Goal: Task Accomplishment & Management: Use online tool/utility

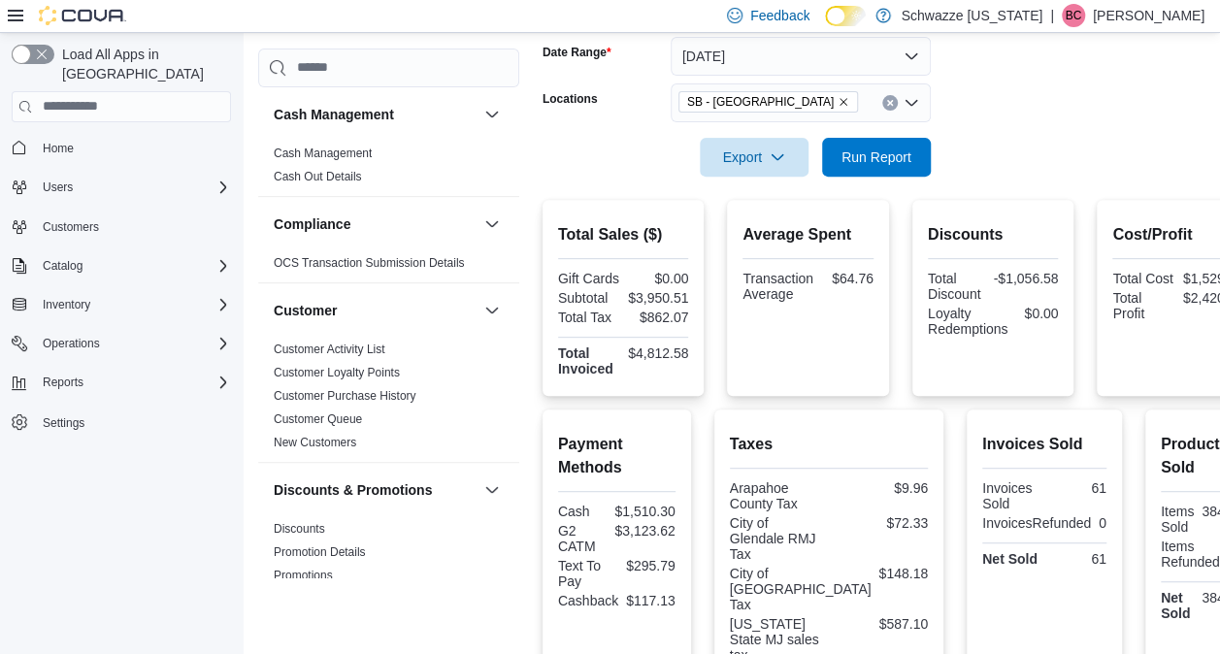
scroll to position [1061, 0]
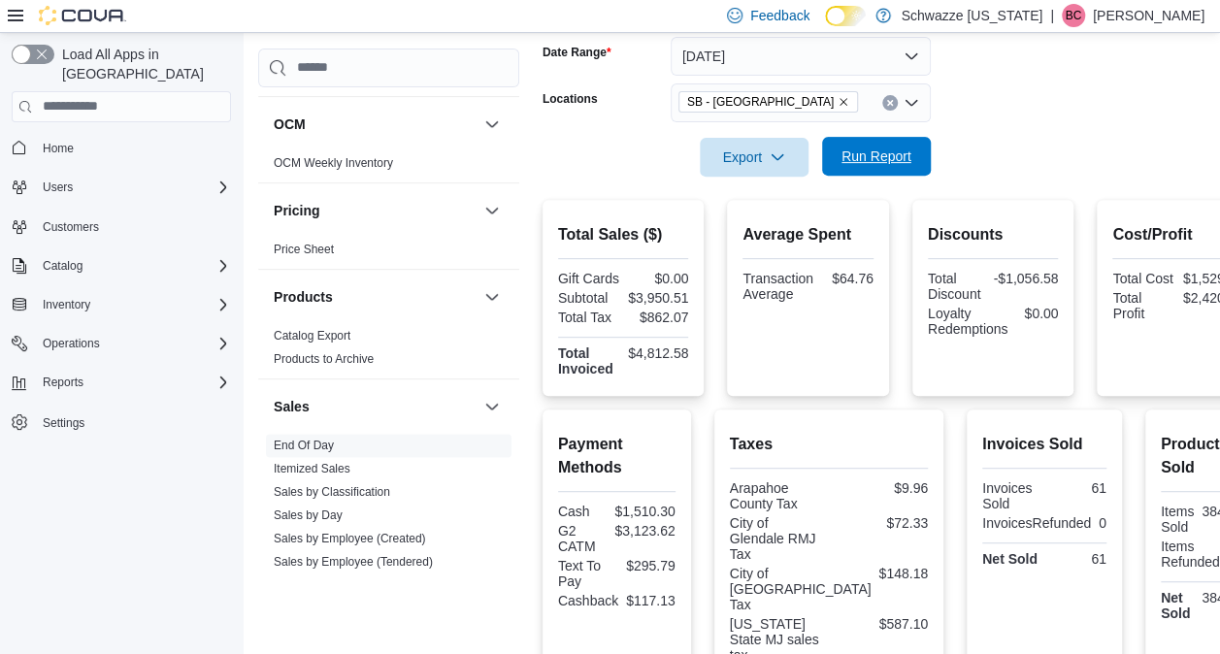
click at [877, 164] on span "Run Report" at bounding box center [877, 156] width 70 height 19
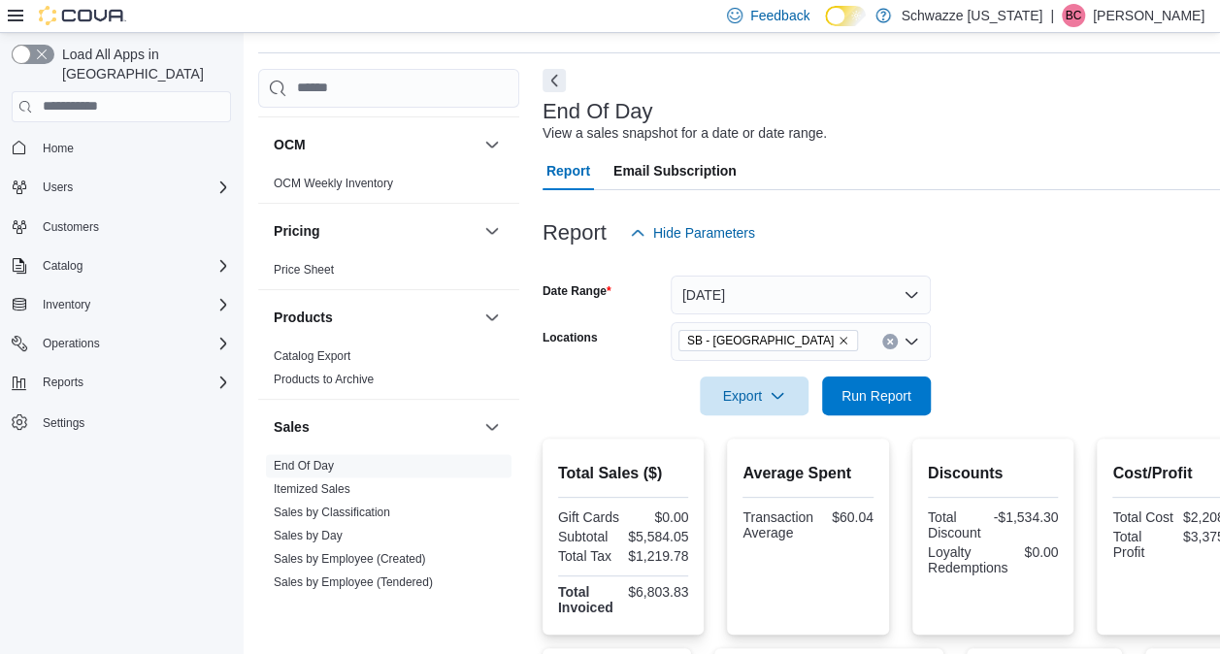
scroll to position [0, 0]
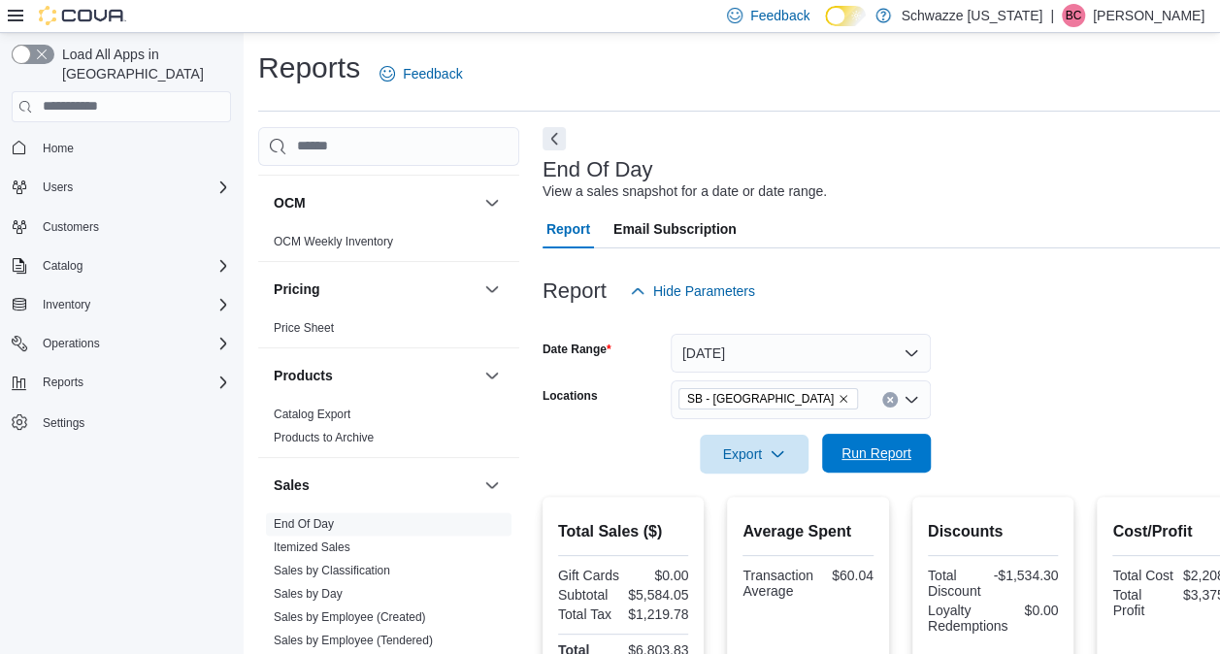
click at [905, 451] on span "Run Report" at bounding box center [877, 453] width 70 height 19
click at [838, 395] on icon "Remove SB - Glendale from selection in this group" at bounding box center [844, 399] width 12 height 12
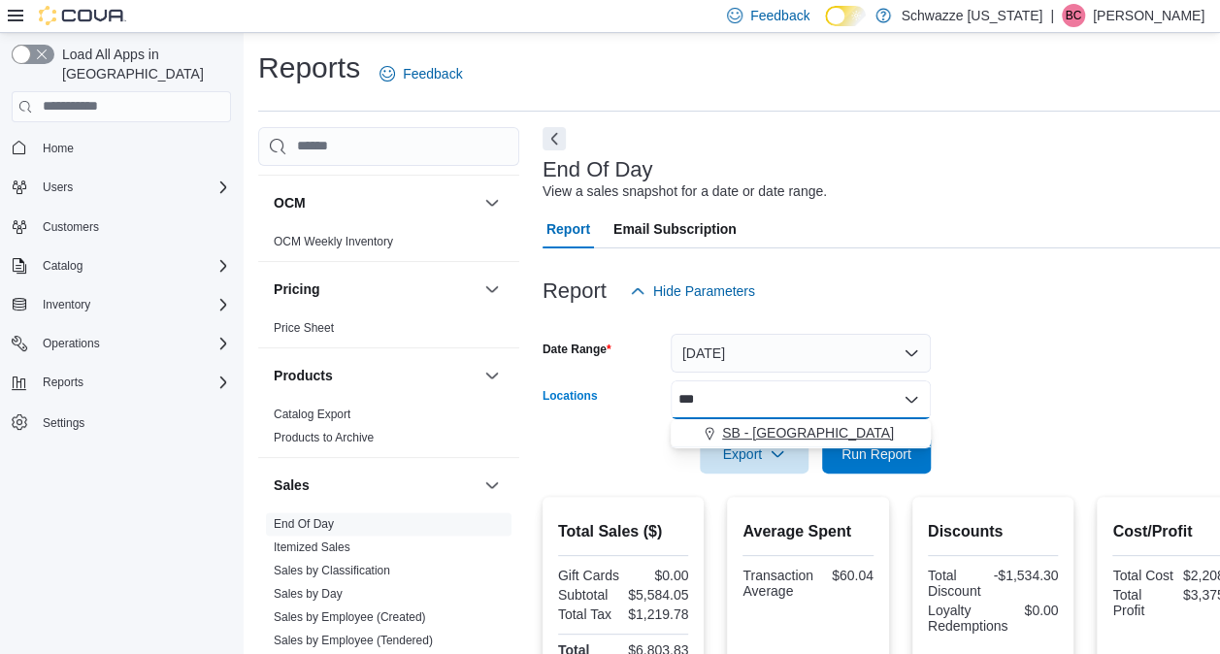
type input "***"
click at [763, 437] on span "SB - [GEOGRAPHIC_DATA]" at bounding box center [808, 432] width 172 height 19
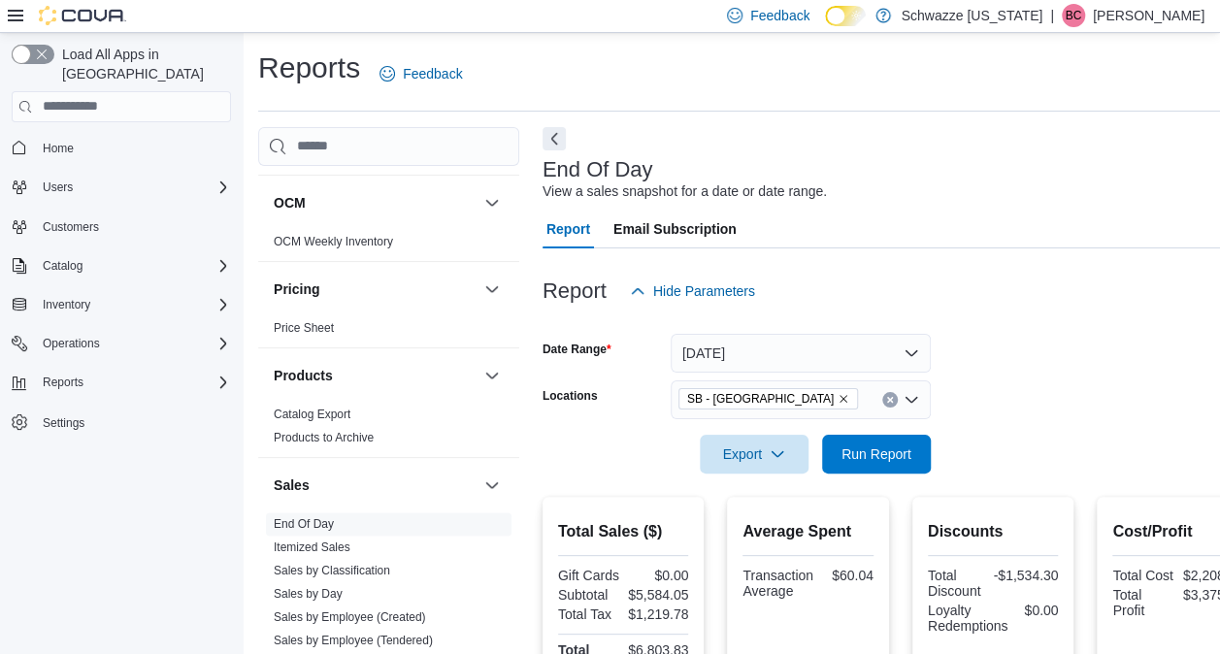
click at [1080, 472] on form "Date Range [DATE] Locations SB - [GEOGRAPHIC_DATA] Export Run Report" at bounding box center [901, 392] width 716 height 163
click at [876, 439] on span "Run Report" at bounding box center [876, 453] width 85 height 39
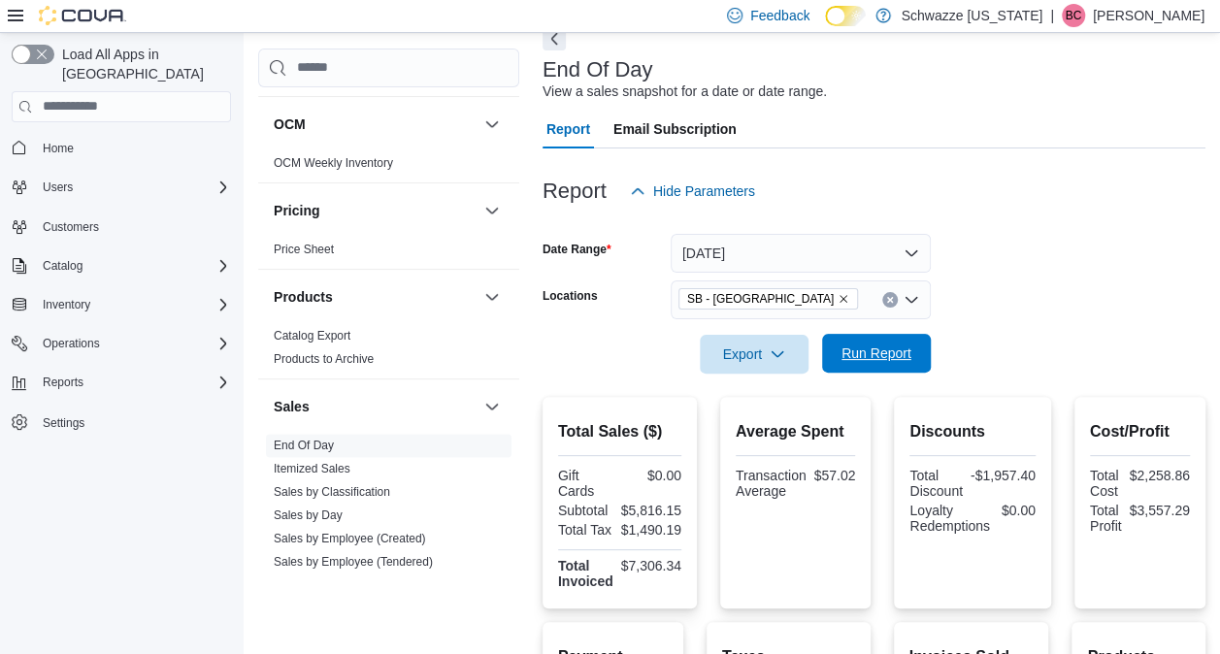
scroll to position [99, 0]
click at [885, 349] on span "Run Report" at bounding box center [877, 354] width 70 height 19
click at [797, 290] on span "SB - [GEOGRAPHIC_DATA]" at bounding box center [768, 299] width 162 height 19
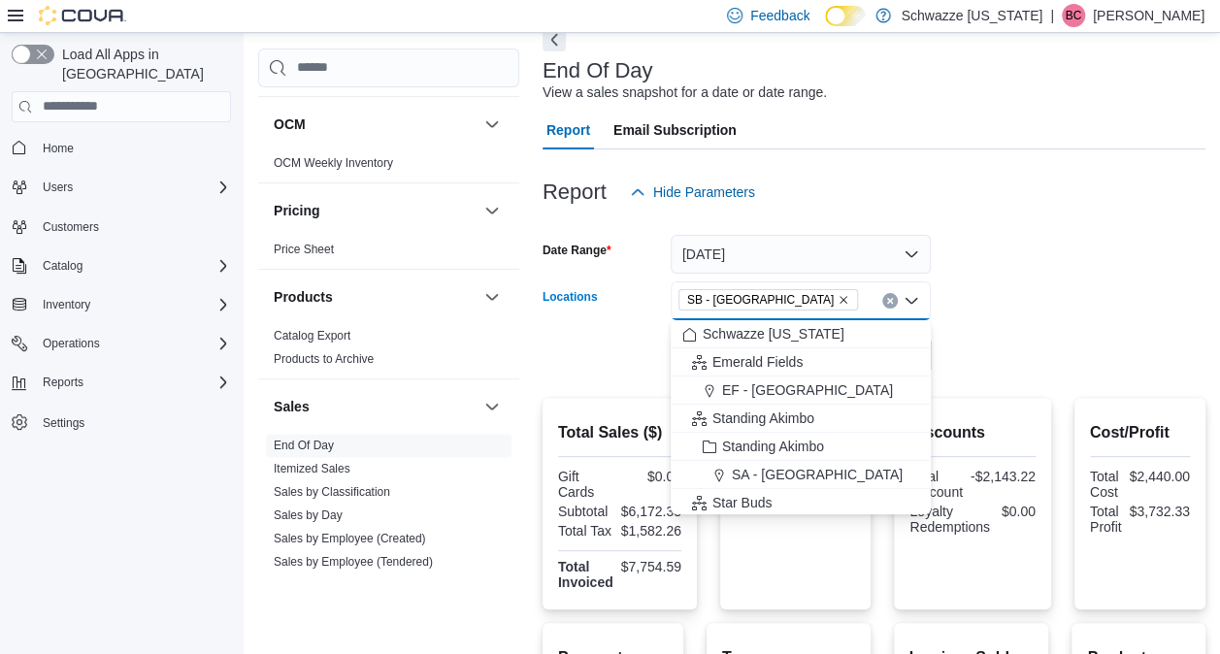
click at [838, 299] on icon "Remove SB - Federal Heights from selection in this group" at bounding box center [844, 300] width 12 height 12
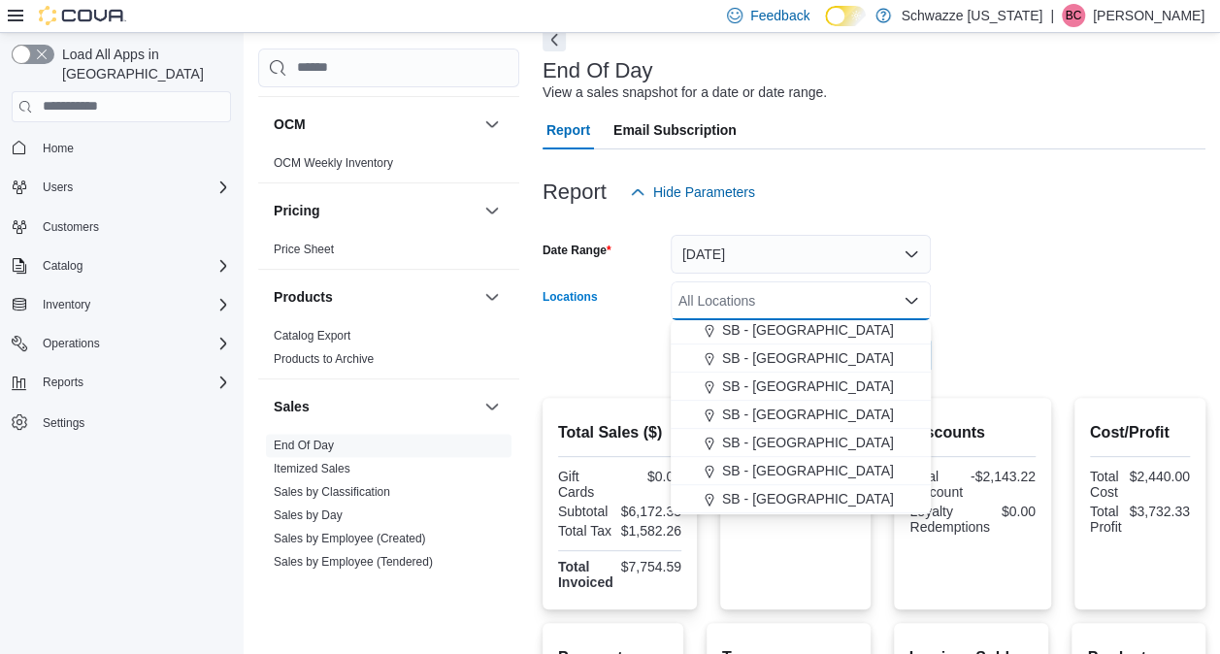
scroll to position [483, 0]
click at [779, 355] on span "SB - [GEOGRAPHIC_DATA]" at bounding box center [808, 357] width 172 height 19
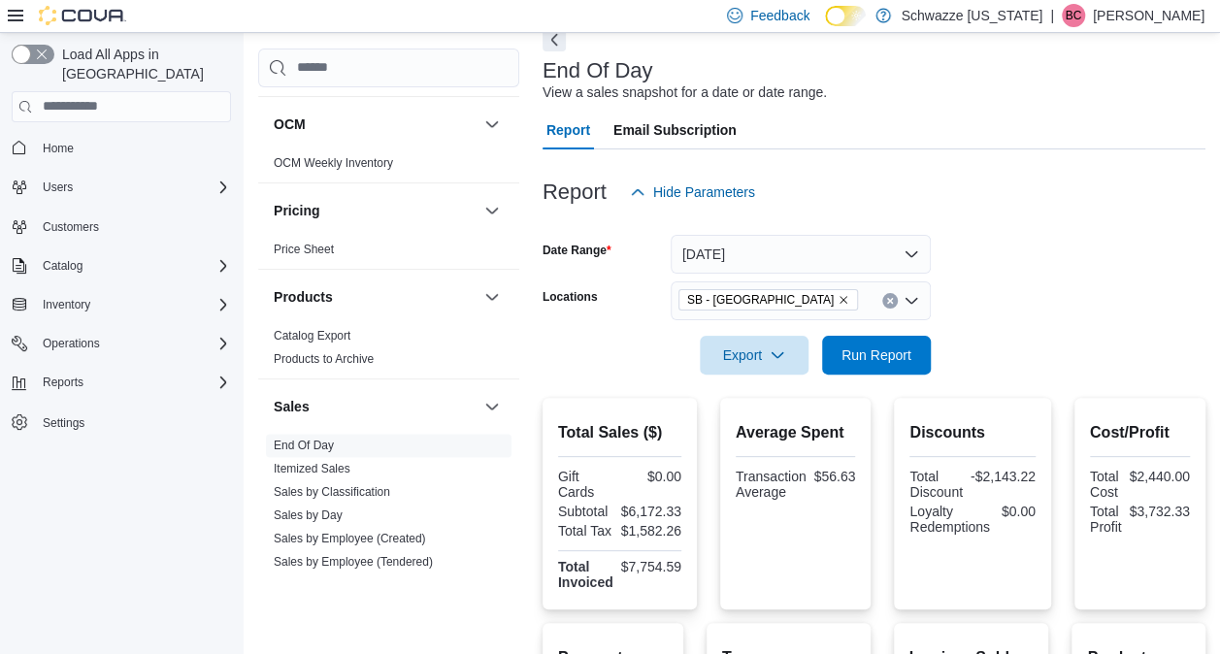
click at [1045, 365] on form "Date Range [DATE] Locations [GEOGRAPHIC_DATA] - [GEOGRAPHIC_DATA] Export Run Re…" at bounding box center [874, 293] width 663 height 163
click at [885, 360] on span "Run Report" at bounding box center [877, 354] width 70 height 19
